Goal: Task Accomplishment & Management: Manage account settings

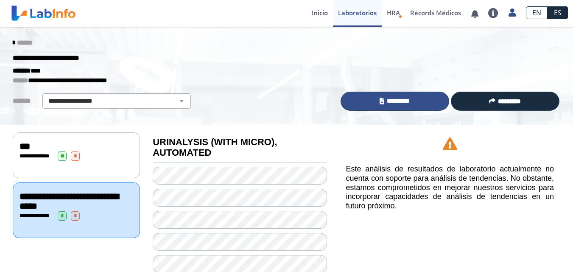
drag, startPoint x: 0, startPoint y: 0, endPoint x: 398, endPoint y: 56, distance: 401.8
click at [398, 96] on span "*********" at bounding box center [397, 101] width 23 height 10
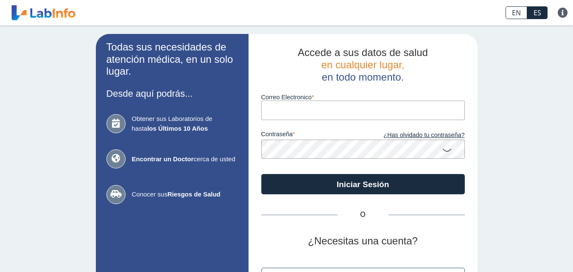
click at [302, 108] on input "Correo Electronico" at bounding box center [362, 109] width 203 height 19
type input "[EMAIL_ADDRESS][DOMAIN_NAME]"
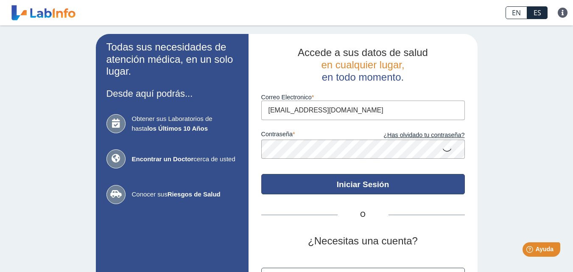
click at [350, 182] on button "Iniciar Sesión" at bounding box center [362, 184] width 203 height 20
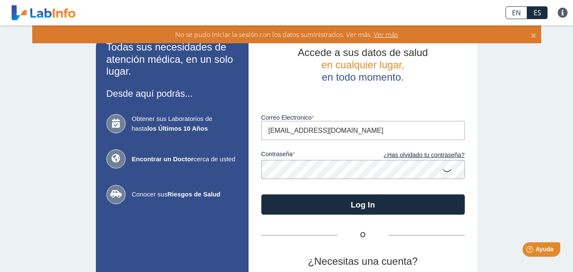
click at [444, 172] on icon at bounding box center [447, 169] width 10 height 17
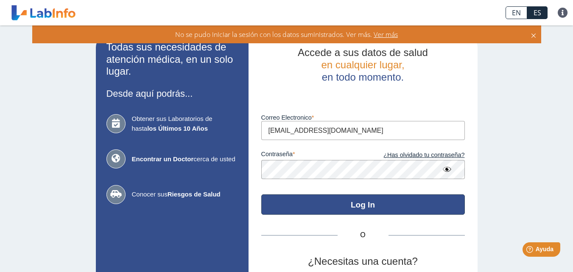
click at [352, 200] on button "Log In" at bounding box center [362, 204] width 203 height 20
